Goal: Complete application form

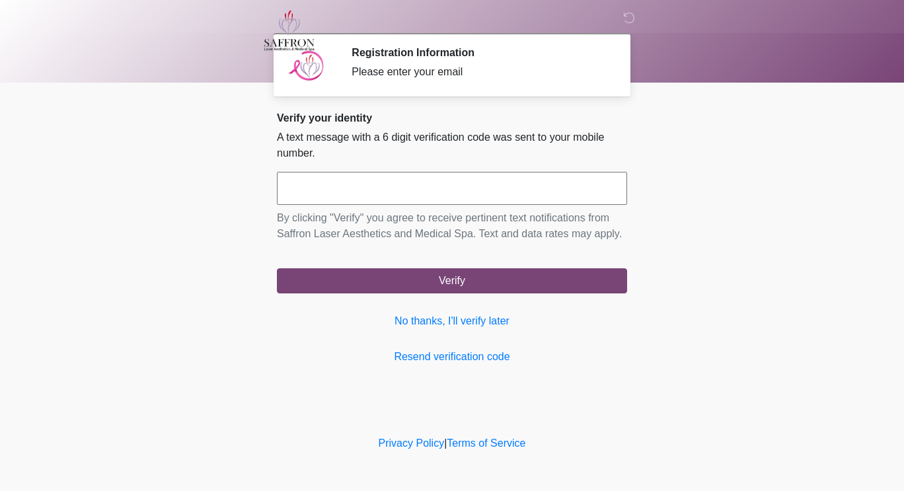
click at [423, 192] on input "text" at bounding box center [452, 188] width 350 height 33
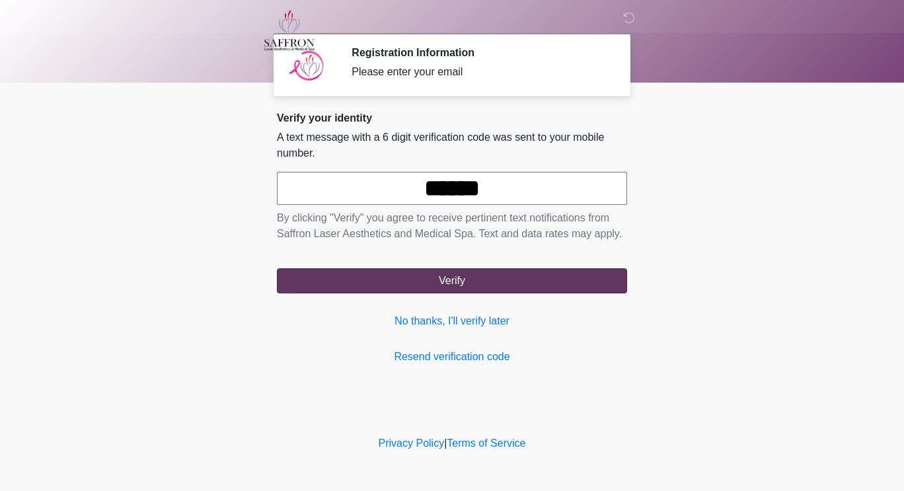
type input "******"
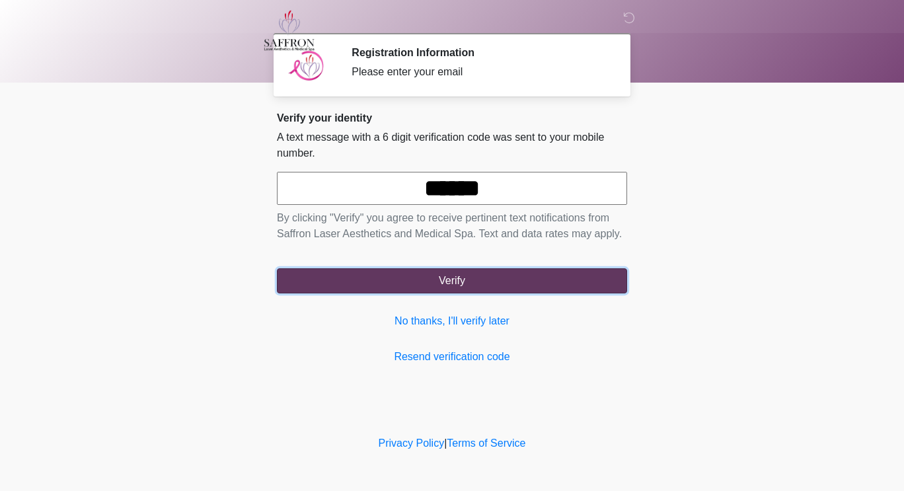
click at [590, 284] on button "Verify" at bounding box center [452, 280] width 350 height 25
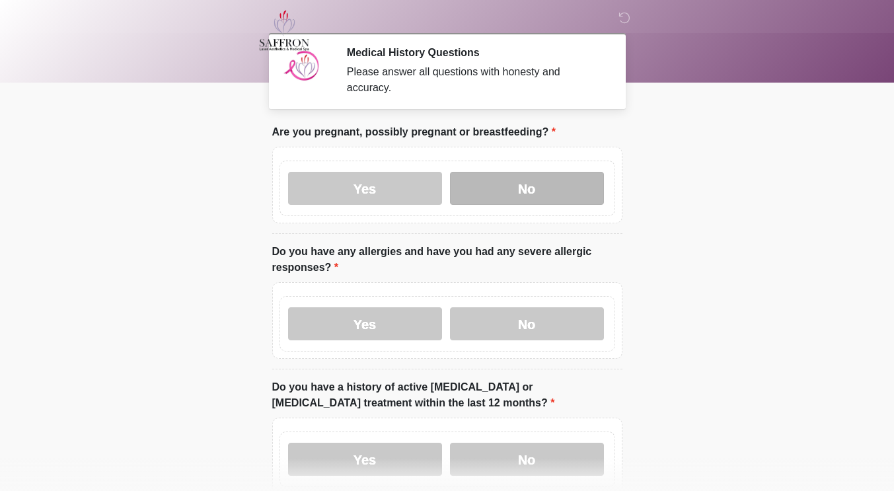
click at [562, 179] on label "No" at bounding box center [527, 188] width 154 height 33
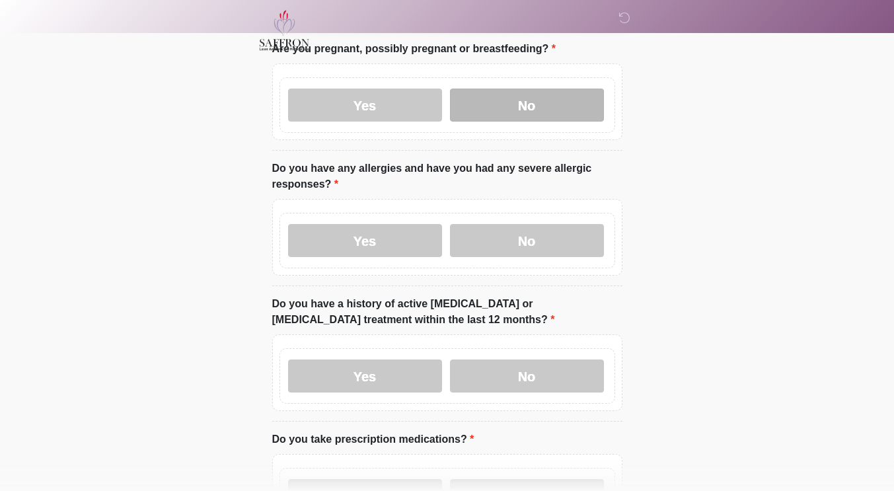
scroll to position [81, 0]
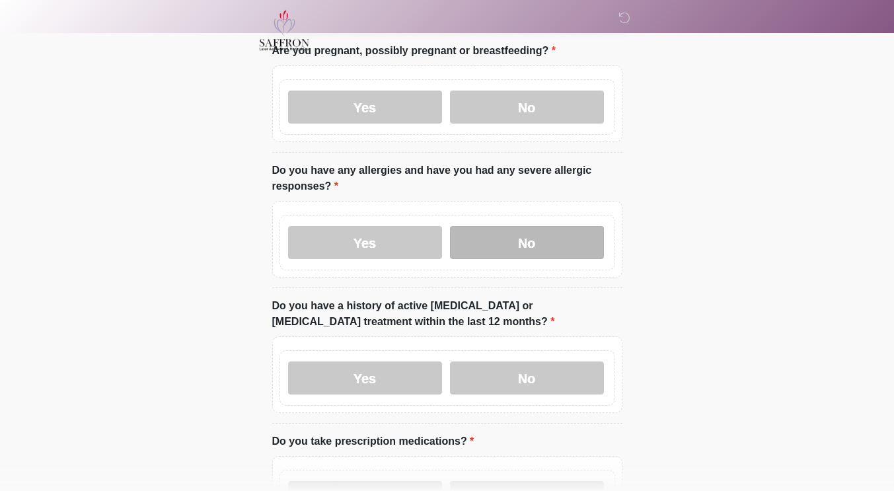
click at [575, 228] on label "No" at bounding box center [527, 242] width 154 height 33
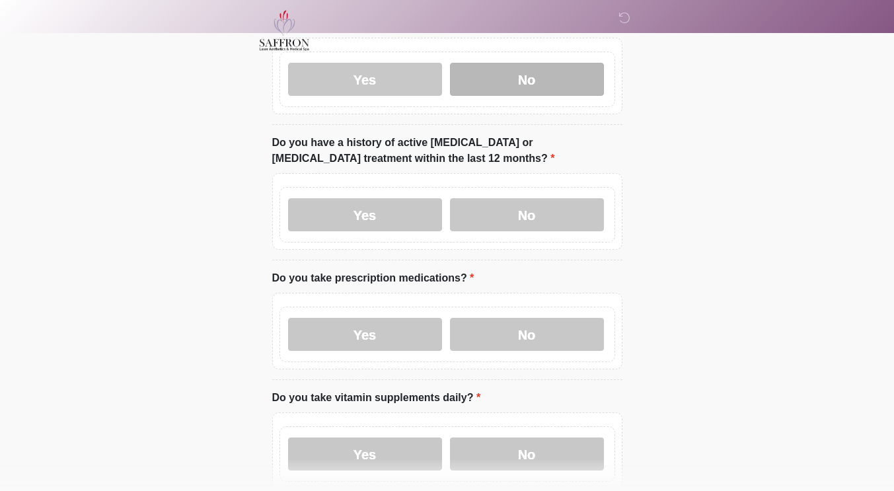
scroll to position [245, 0]
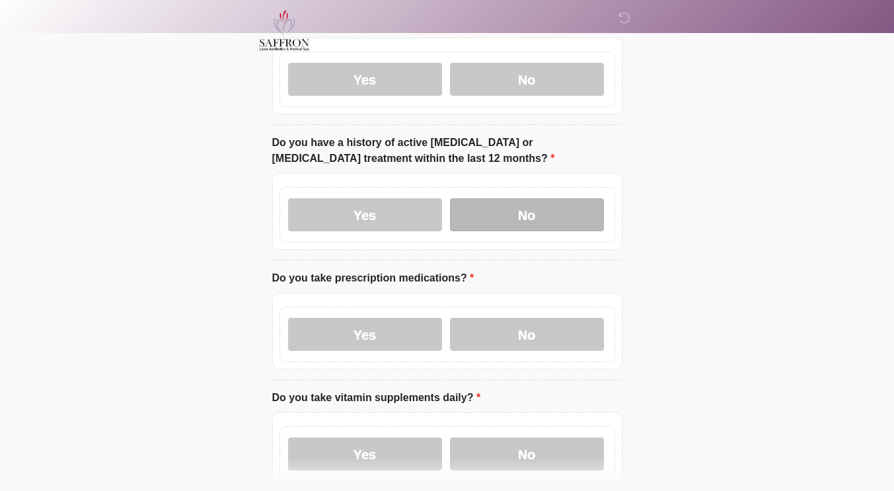
click at [568, 198] on label "No" at bounding box center [527, 214] width 154 height 33
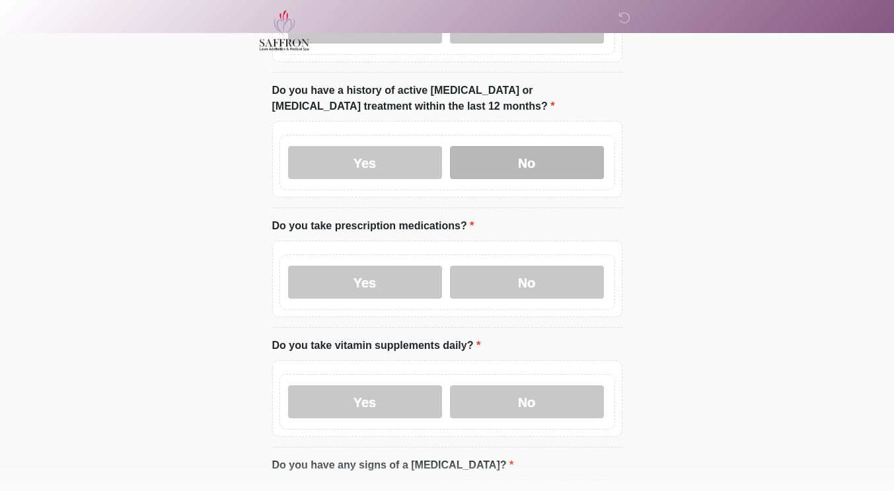
scroll to position [328, 0]
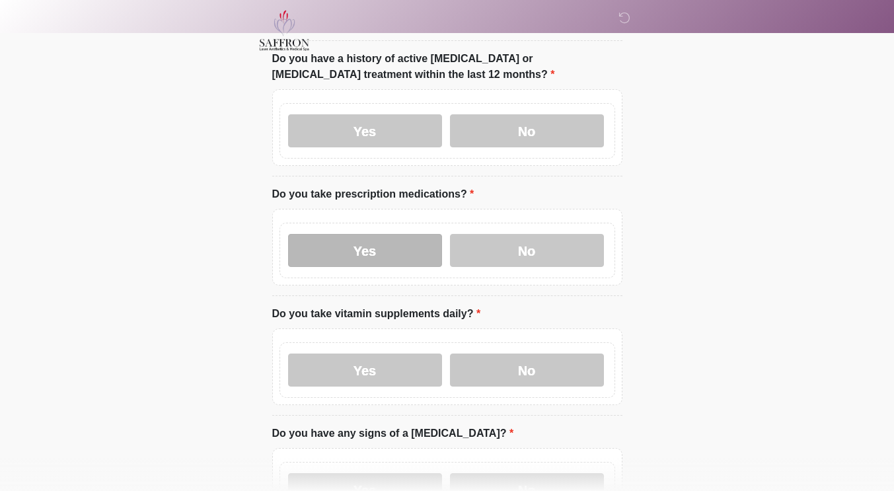
click at [410, 234] on label "Yes" at bounding box center [365, 250] width 154 height 33
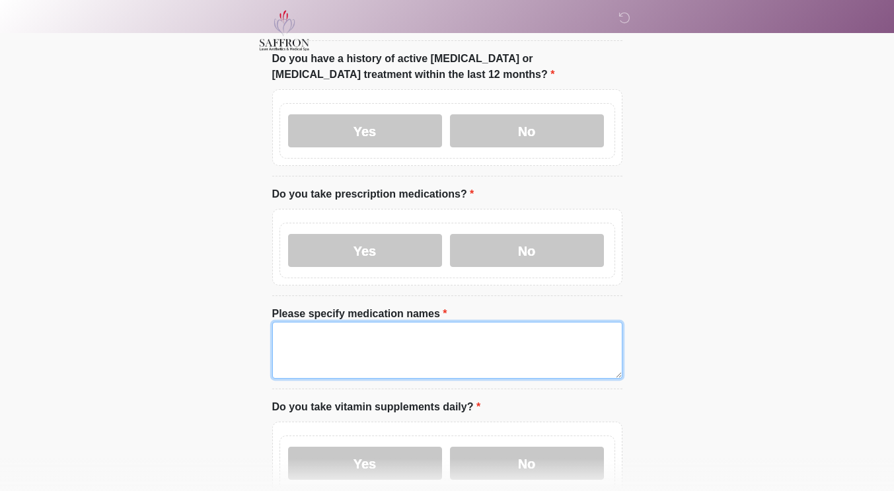
click at [430, 342] on textarea "Please specify medication names" at bounding box center [447, 350] width 350 height 57
type textarea "*"
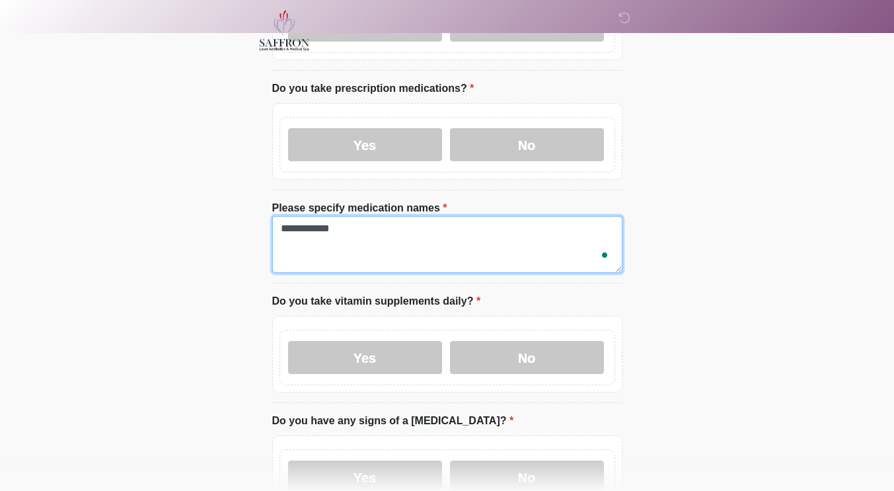
scroll to position [469, 0]
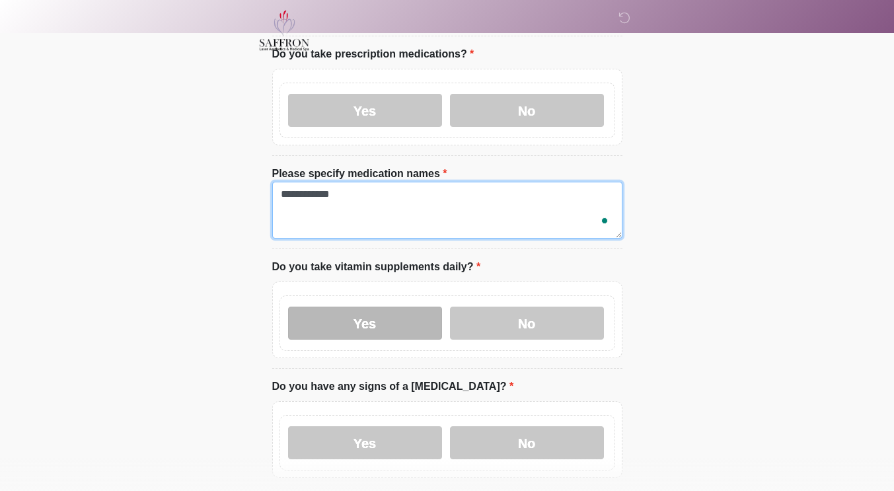
type textarea "**********"
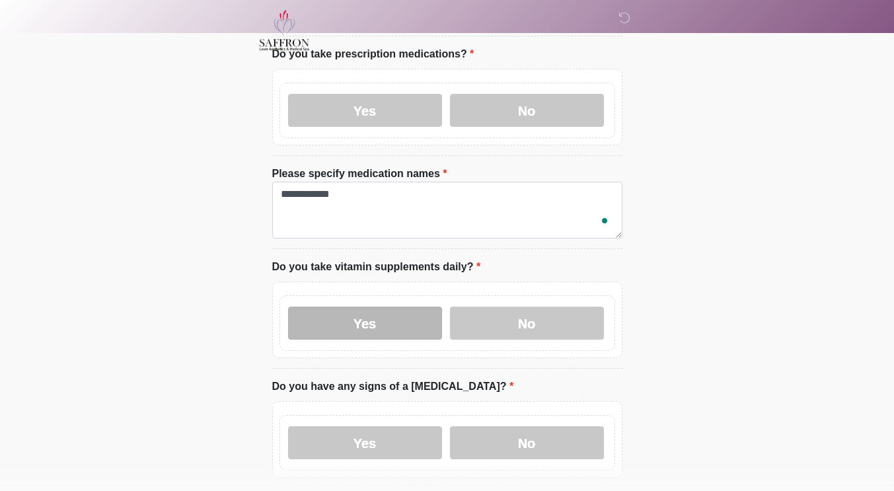
click at [403, 307] on label "Yes" at bounding box center [365, 323] width 154 height 33
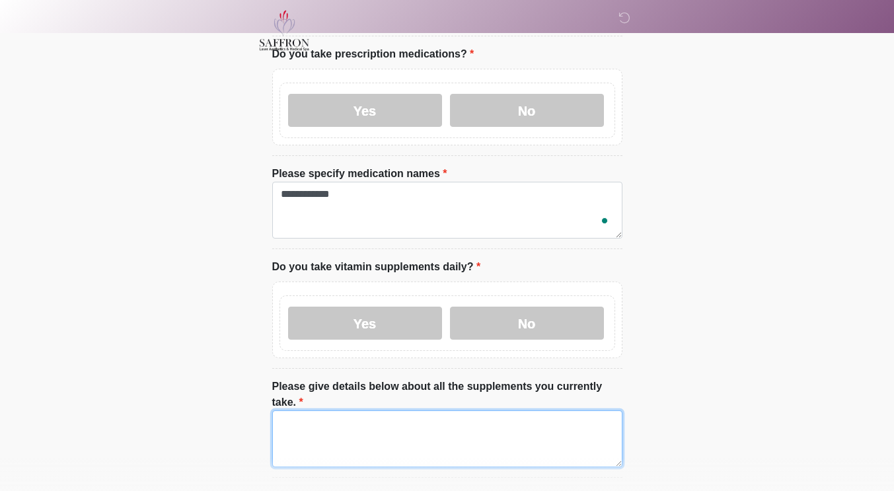
click at [434, 410] on textarea "Please give details below about all the supplements you currently take." at bounding box center [447, 438] width 350 height 57
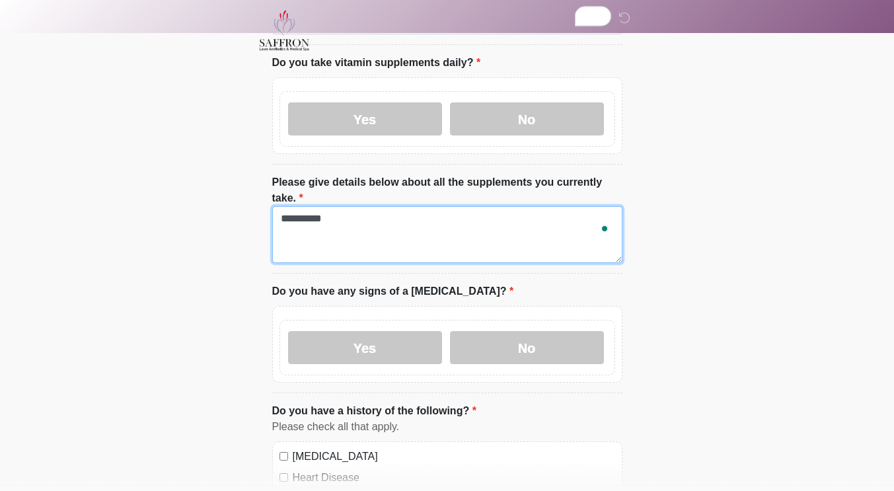
scroll to position [713, 0]
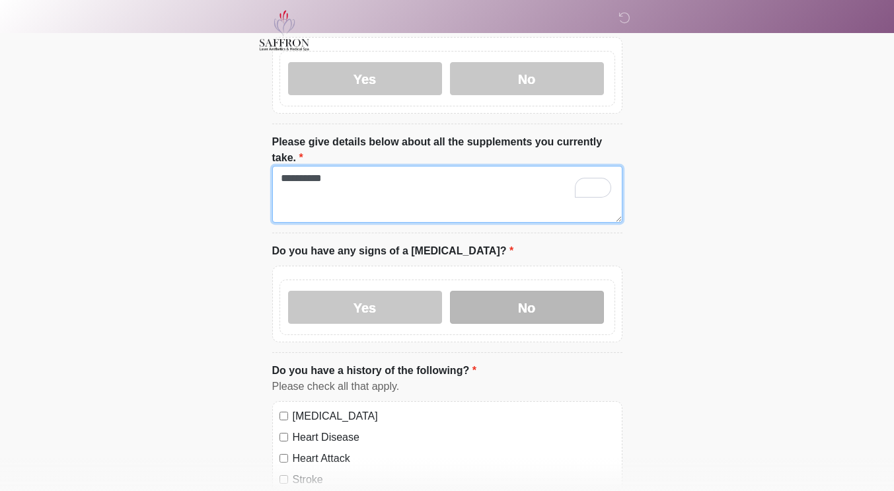
type textarea "**********"
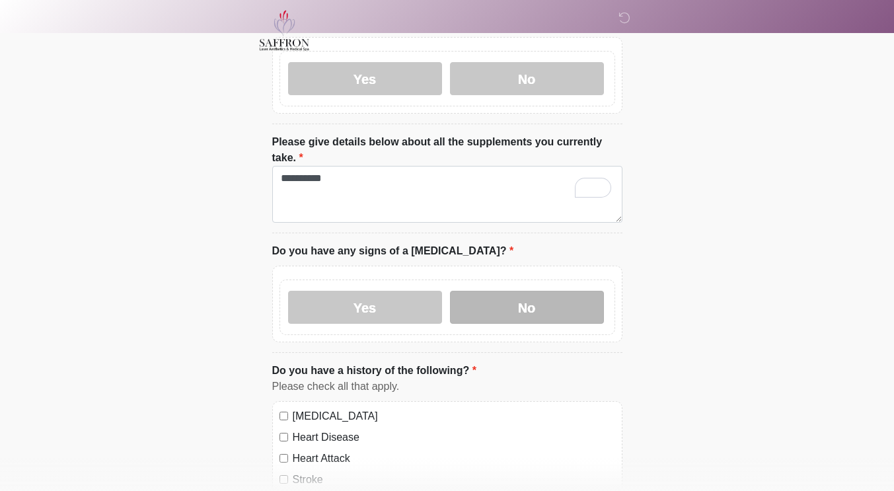
click at [578, 291] on label "No" at bounding box center [527, 307] width 154 height 33
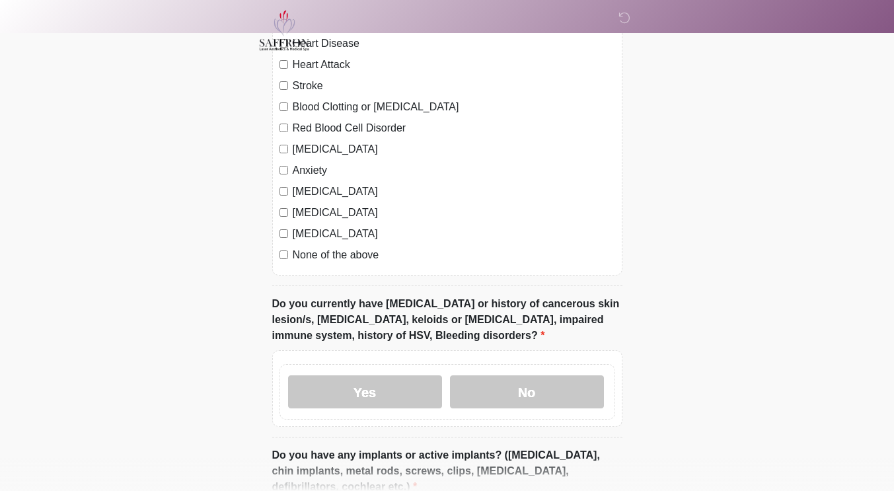
scroll to position [1128, 0]
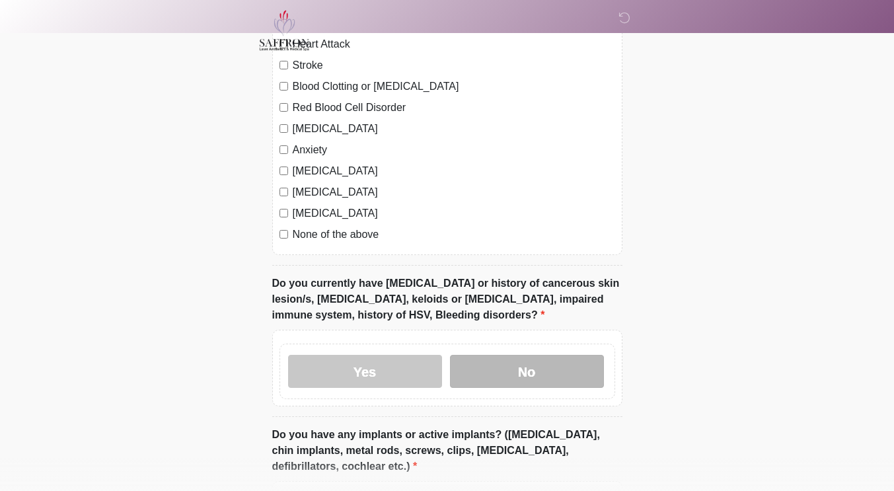
click at [566, 355] on label "No" at bounding box center [527, 371] width 154 height 33
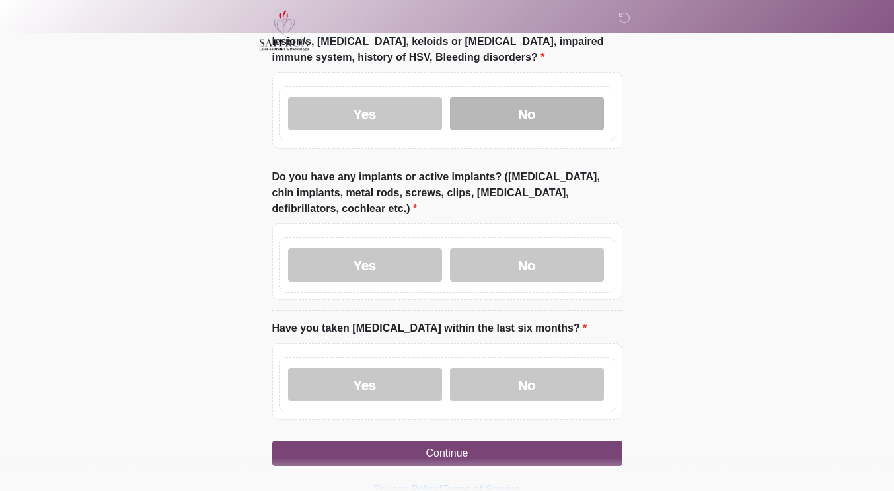
scroll to position [1382, 0]
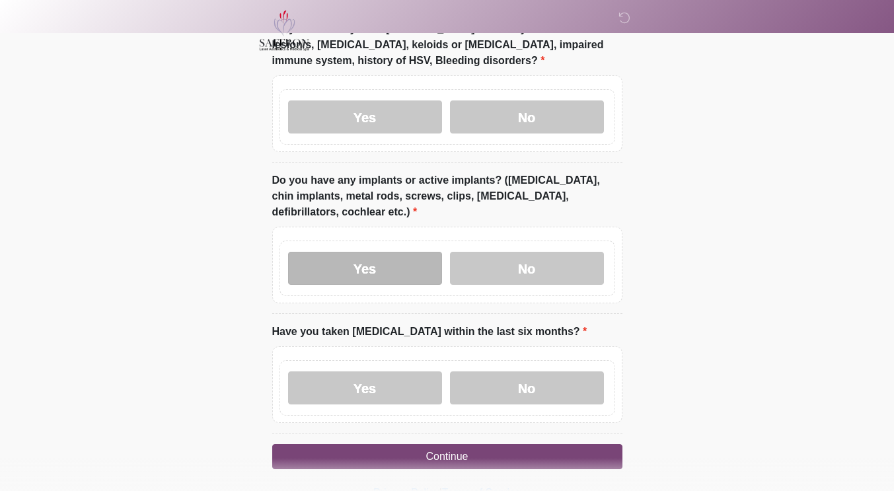
click at [398, 252] on label "Yes" at bounding box center [365, 268] width 154 height 33
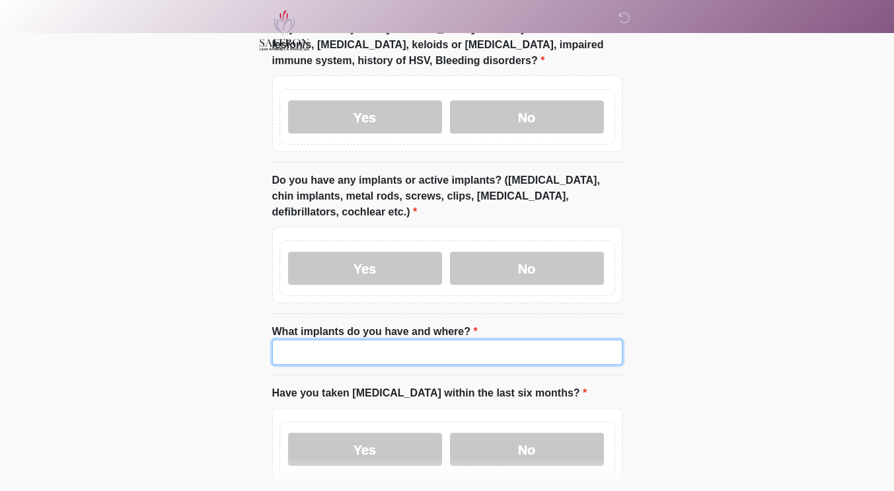
click at [431, 340] on input "What implants do you have and where?" at bounding box center [447, 352] width 350 height 25
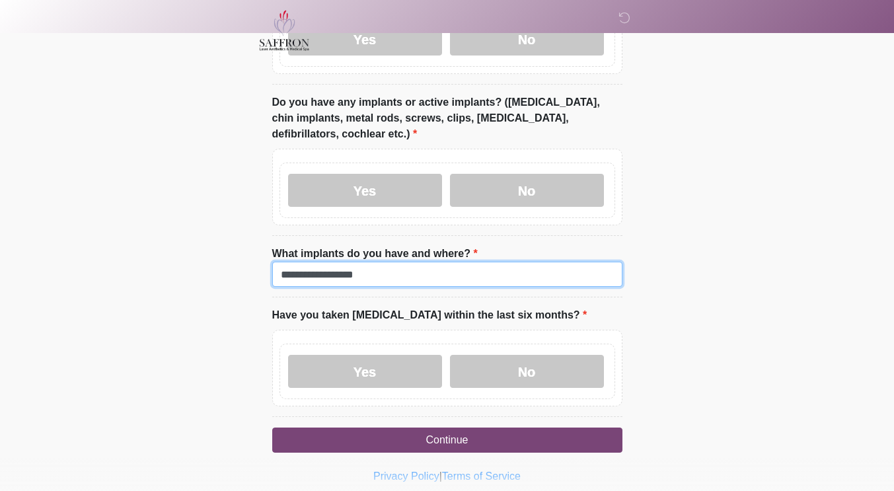
scroll to position [1456, 0]
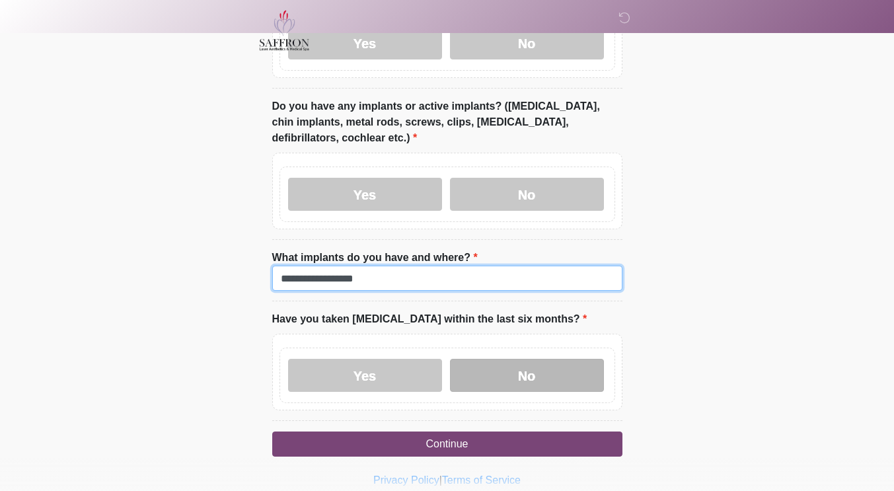
type input "**********"
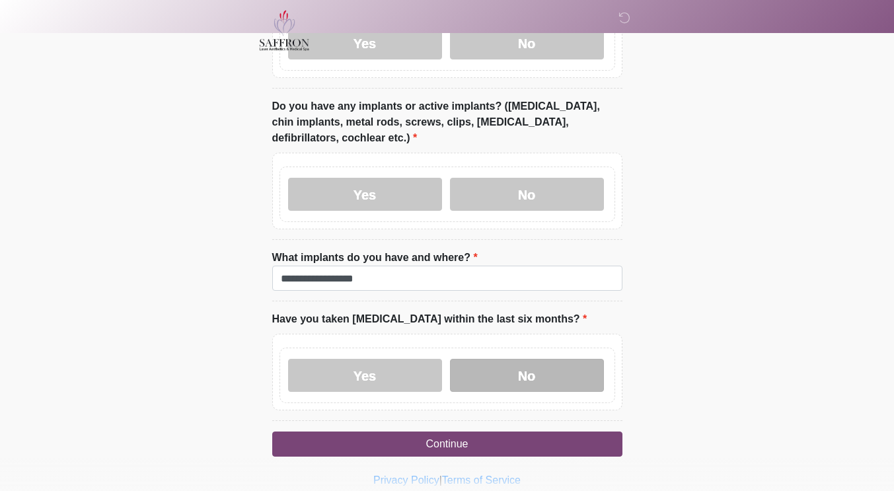
click at [547, 359] on label "No" at bounding box center [527, 375] width 154 height 33
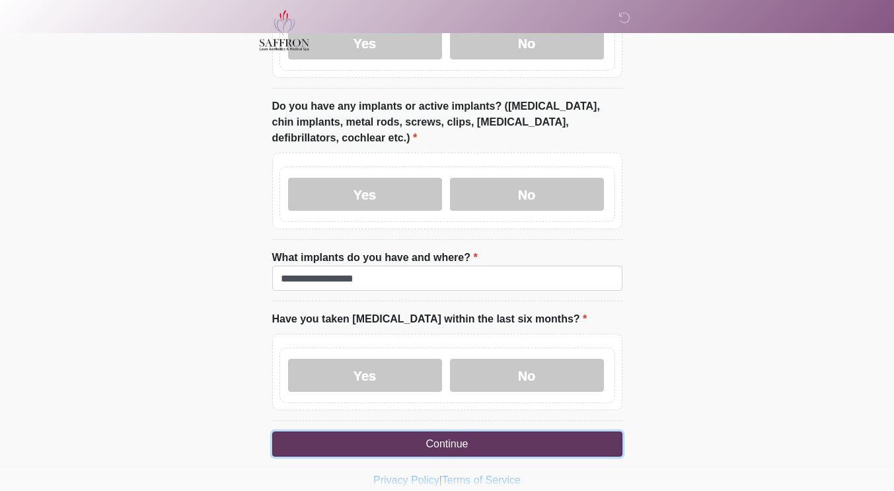
click at [539, 432] on button "Continue" at bounding box center [447, 444] width 350 height 25
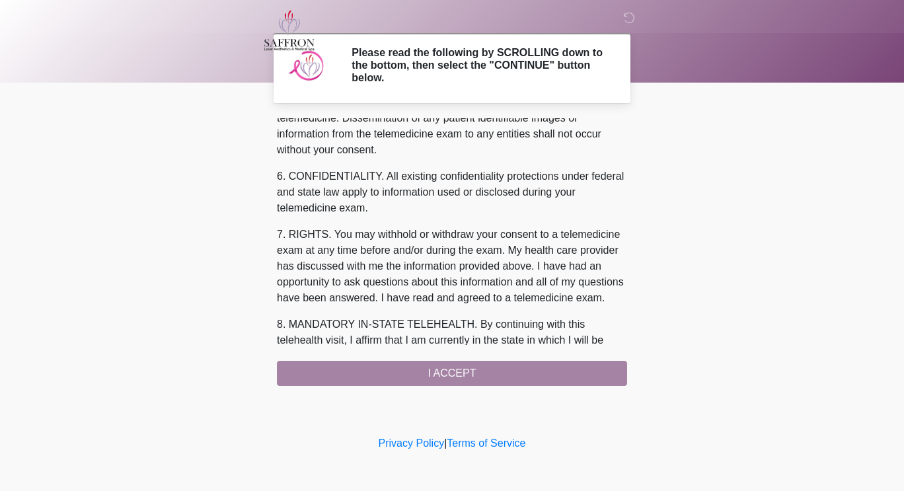
scroll to position [556, 0]
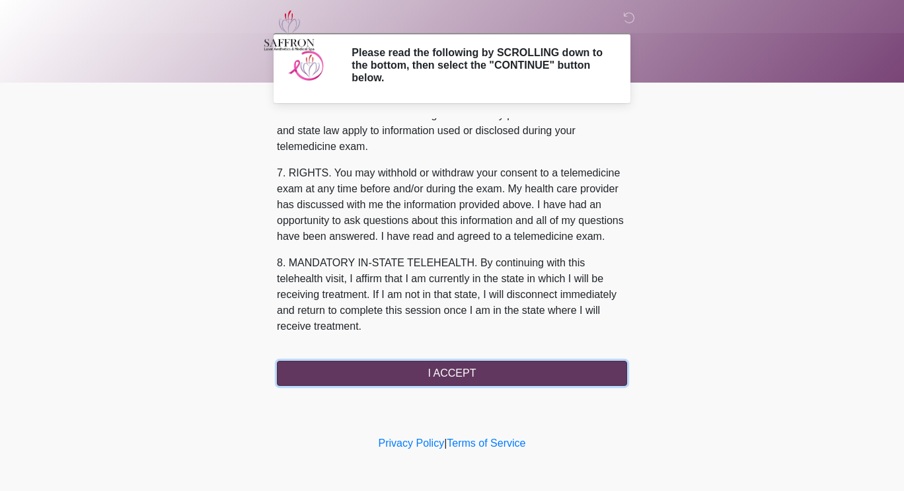
click at [476, 366] on button "I ACCEPT" at bounding box center [452, 373] width 350 height 25
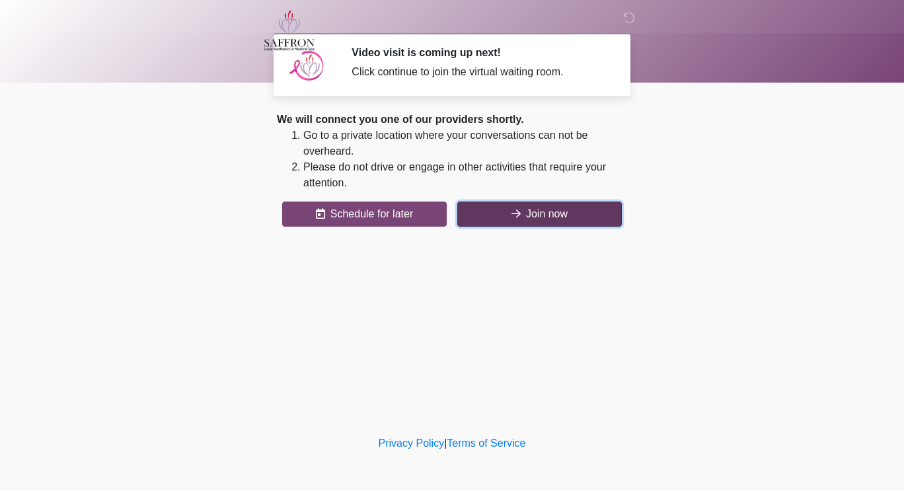
click at [589, 221] on button "Join now" at bounding box center [539, 214] width 165 height 25
